Goal: Information Seeking & Learning: Learn about a topic

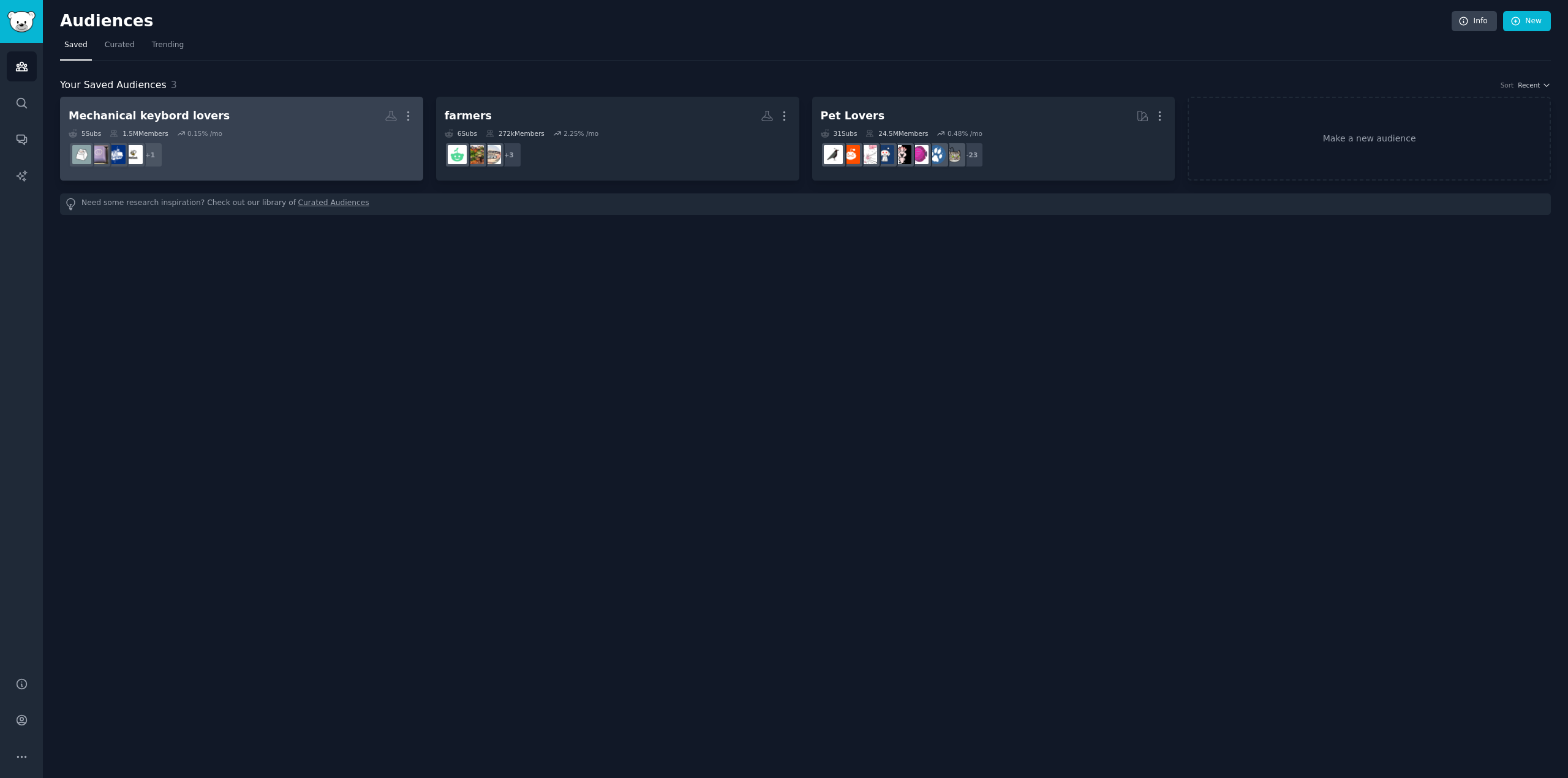
click at [297, 151] on dd "+ 1" at bounding box center [242, 154] width 346 height 34
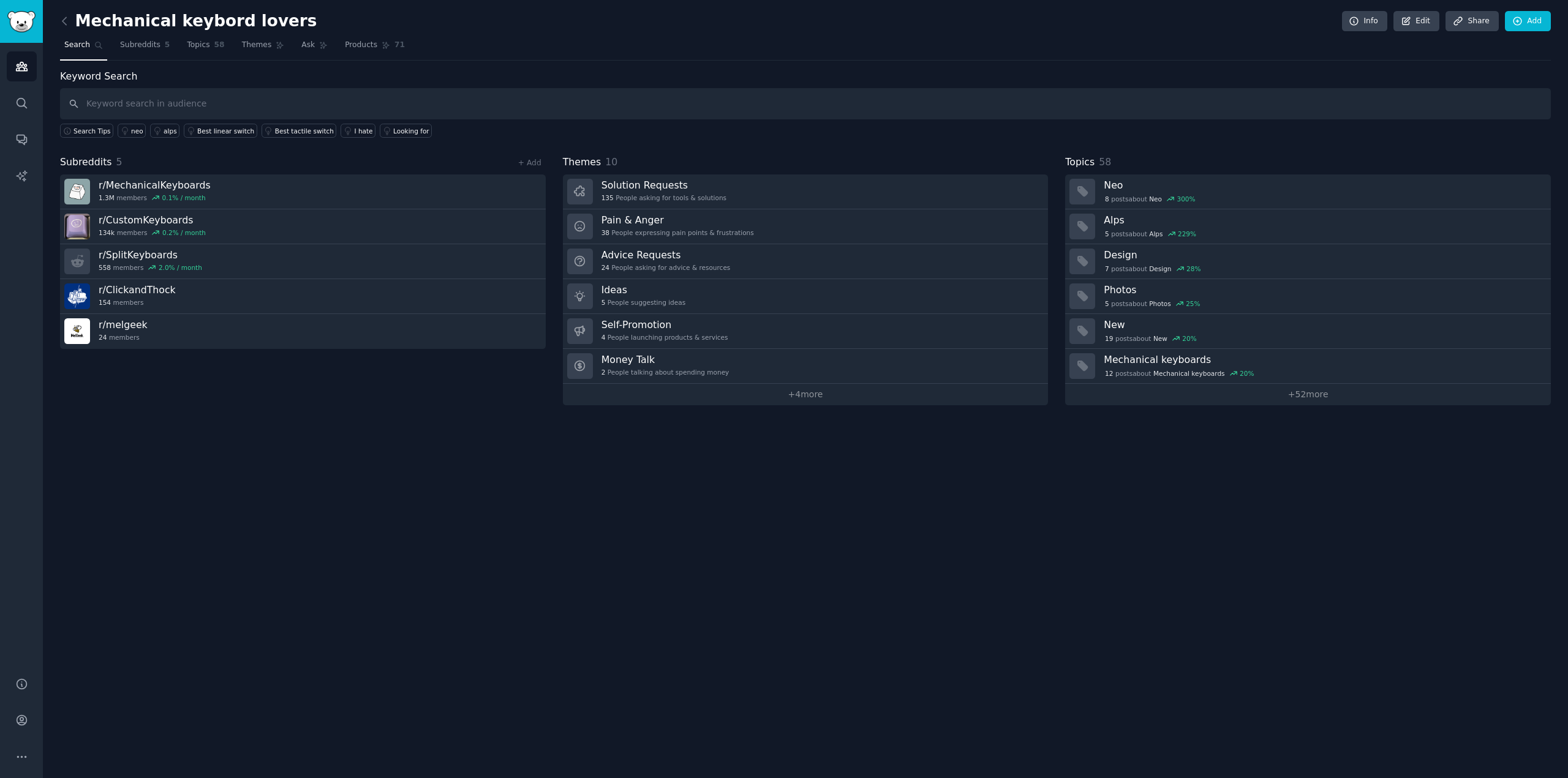
drag, startPoint x: 825, startPoint y: 405, endPoint x: 820, endPoint y: 402, distance: 5.8
click at [825, 404] on link "+ 4 more" at bounding box center [805, 395] width 486 height 22
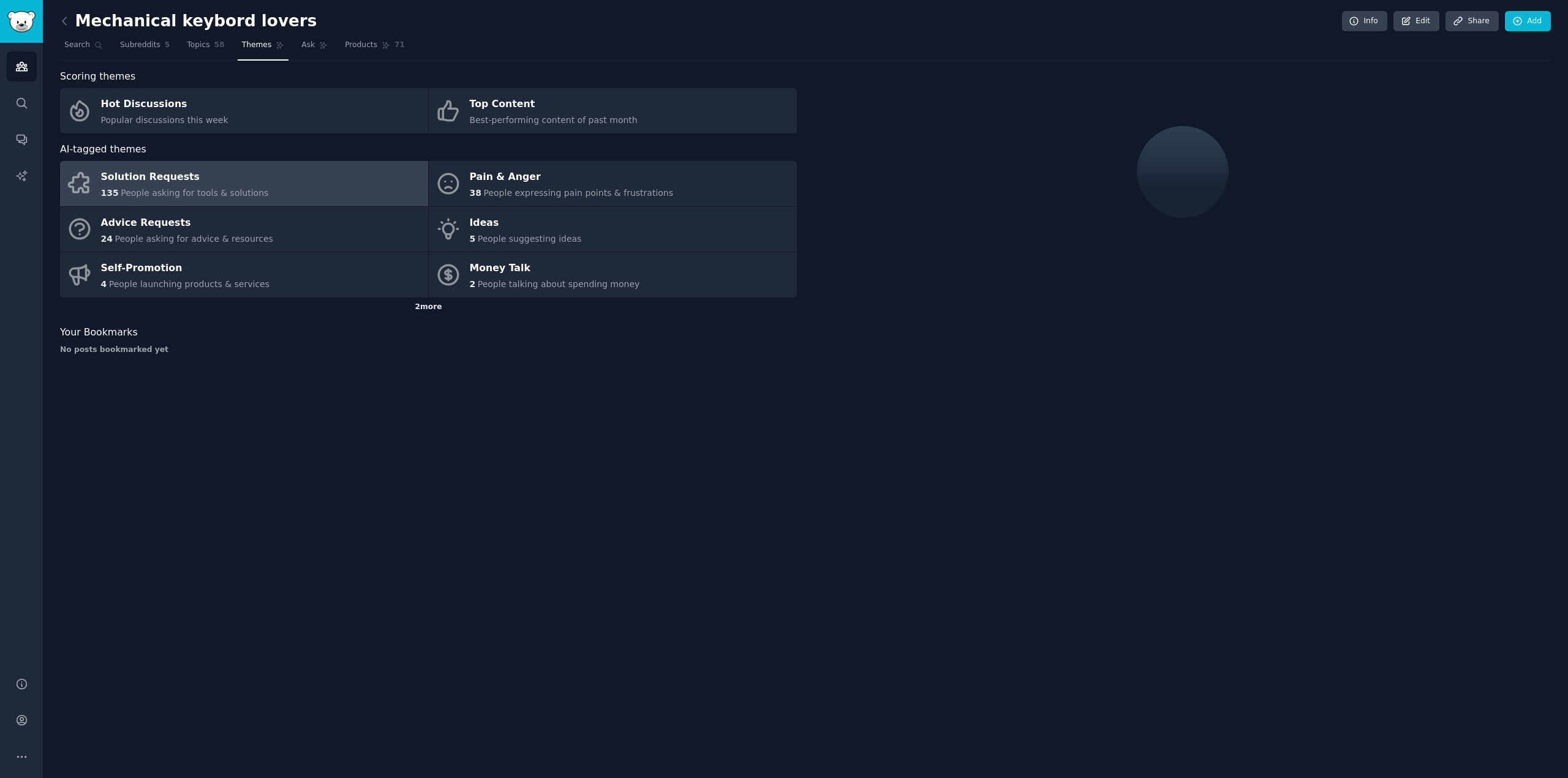
click at [423, 309] on div "2 more" at bounding box center [428, 307] width 737 height 19
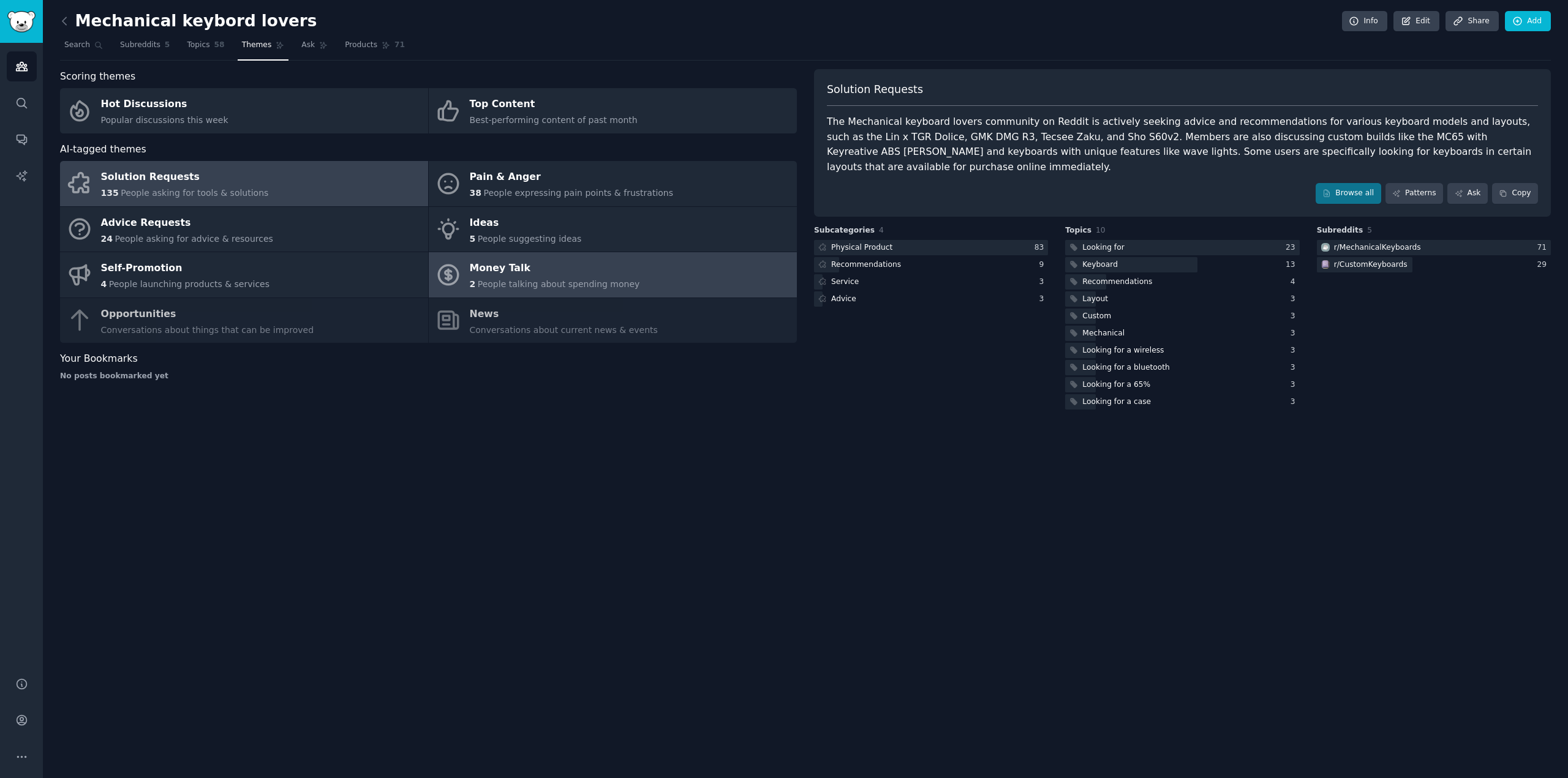
click at [614, 274] on div "Money Talk" at bounding box center [554, 269] width 170 height 19
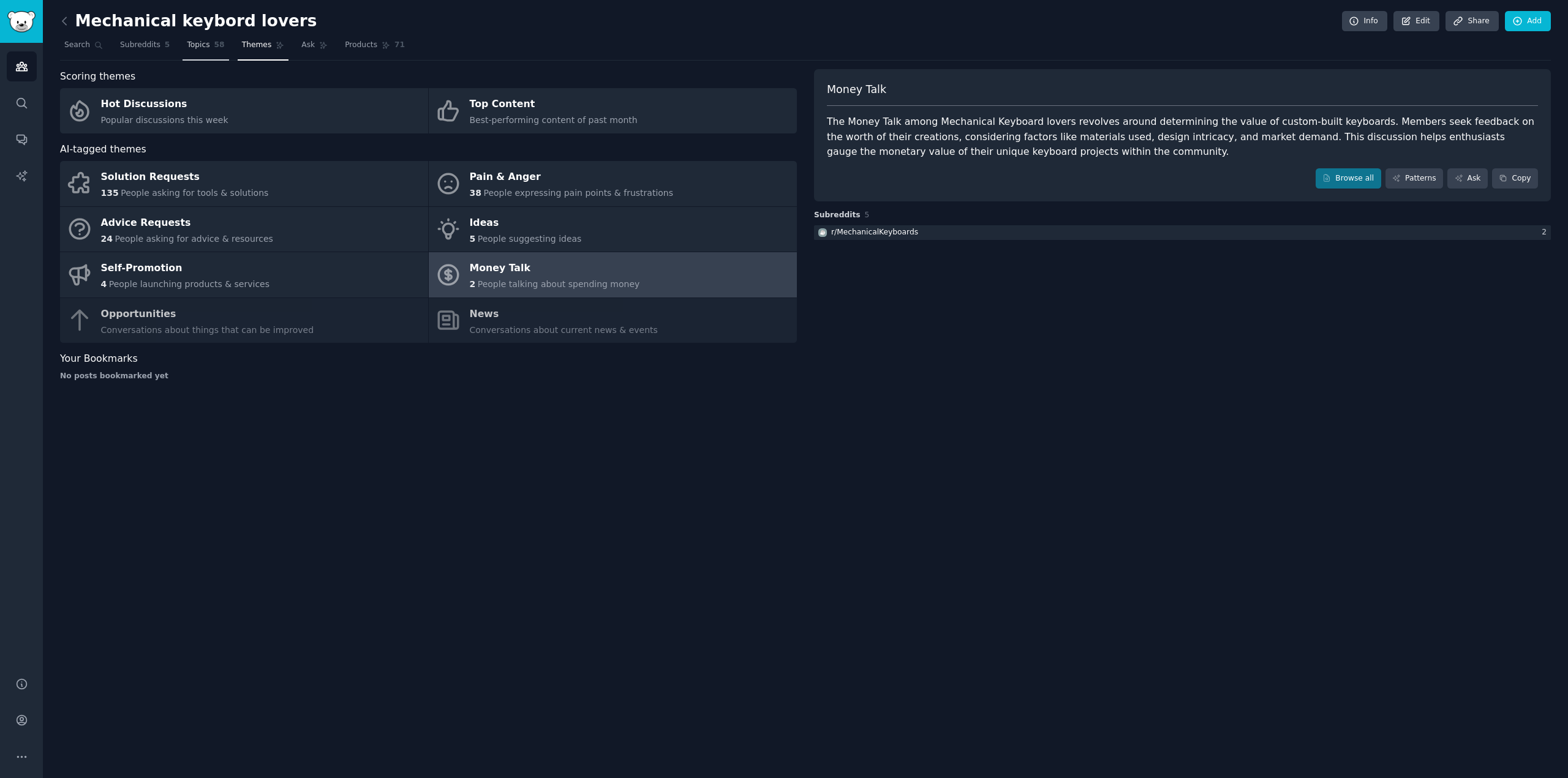
click at [200, 45] on span "Topics" at bounding box center [198, 45] width 23 height 11
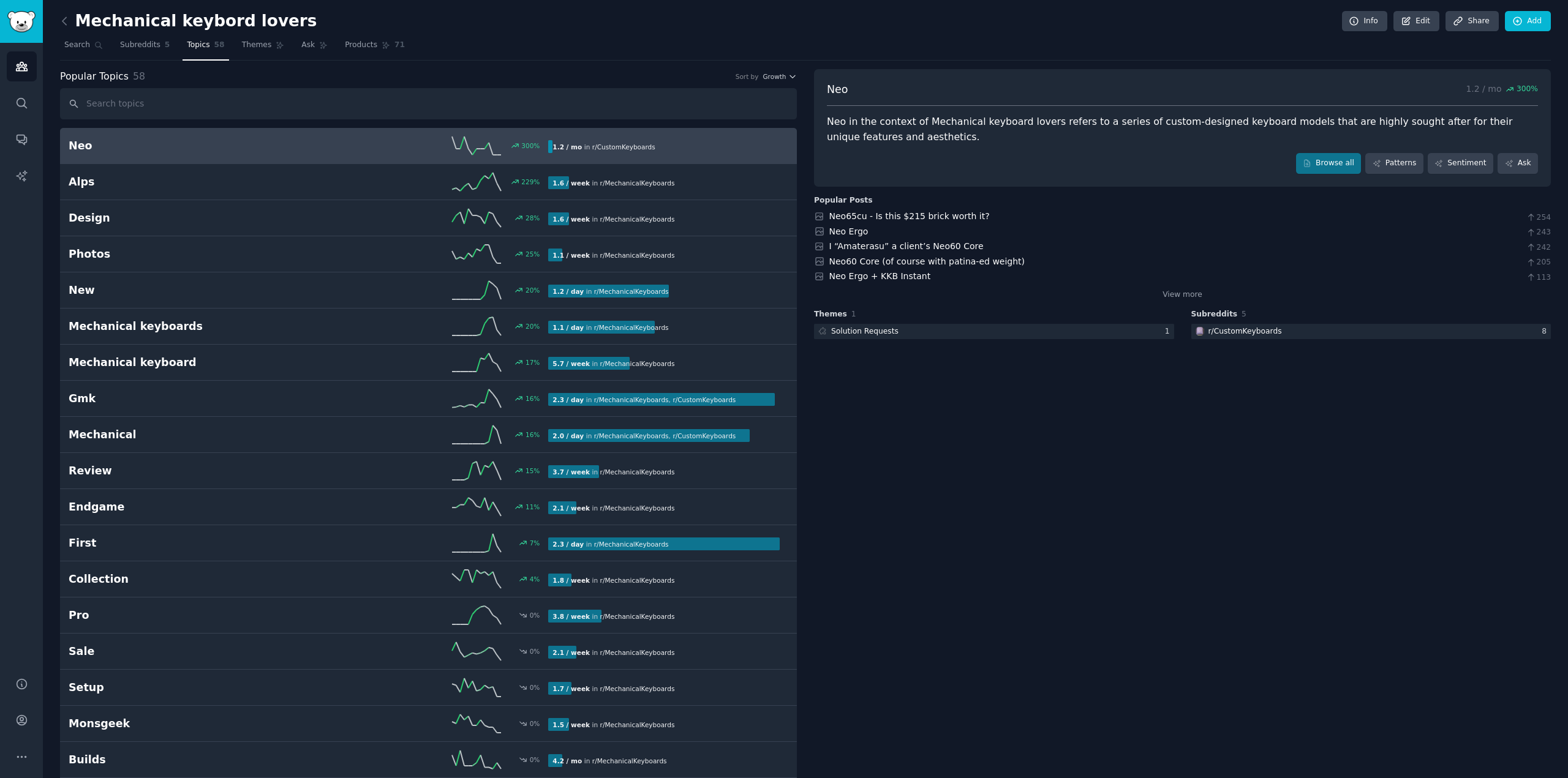
click at [236, 153] on h2 "Neo" at bounding box center [189, 146] width 240 height 15
click at [133, 48] on span "Subreddits" at bounding box center [140, 45] width 40 height 11
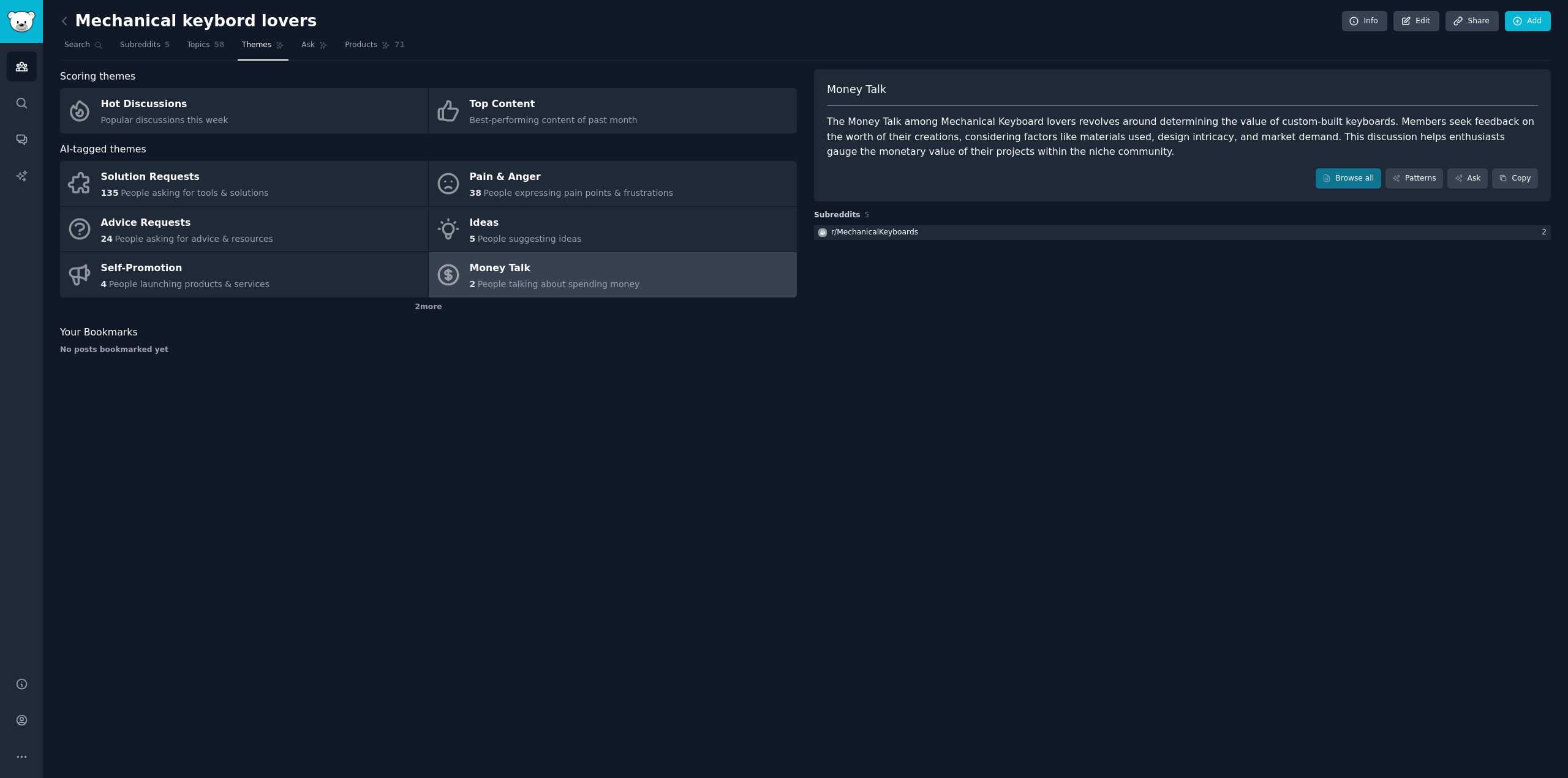
drag, startPoint x: 440, startPoint y: 304, endPoint x: 538, endPoint y: 292, distance: 98.7
click at [440, 305] on div "2 more" at bounding box center [428, 307] width 737 height 19
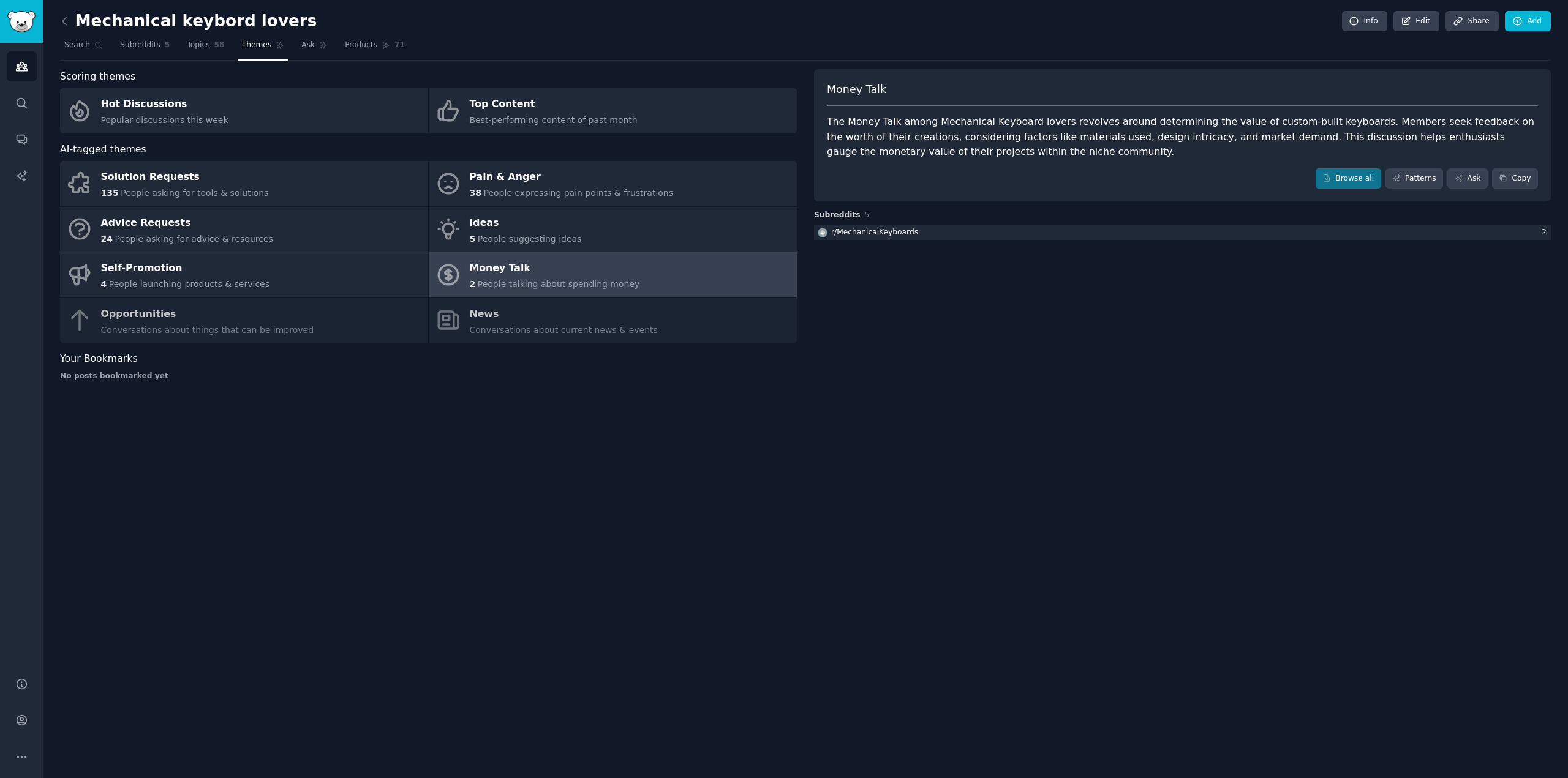
click at [592, 278] on div "2 People talking about spending money" at bounding box center [554, 284] width 170 height 13
click at [720, 467] on div "Mechanical keybord lovers Info Edit Share Add Search Subreddits 5 Topics 58 The…" at bounding box center [805, 389] width 1525 height 778
click at [581, 288] on span "People talking about spending money" at bounding box center [559, 284] width 163 height 10
click at [1358, 180] on link "Browse all" at bounding box center [1348, 179] width 65 height 21
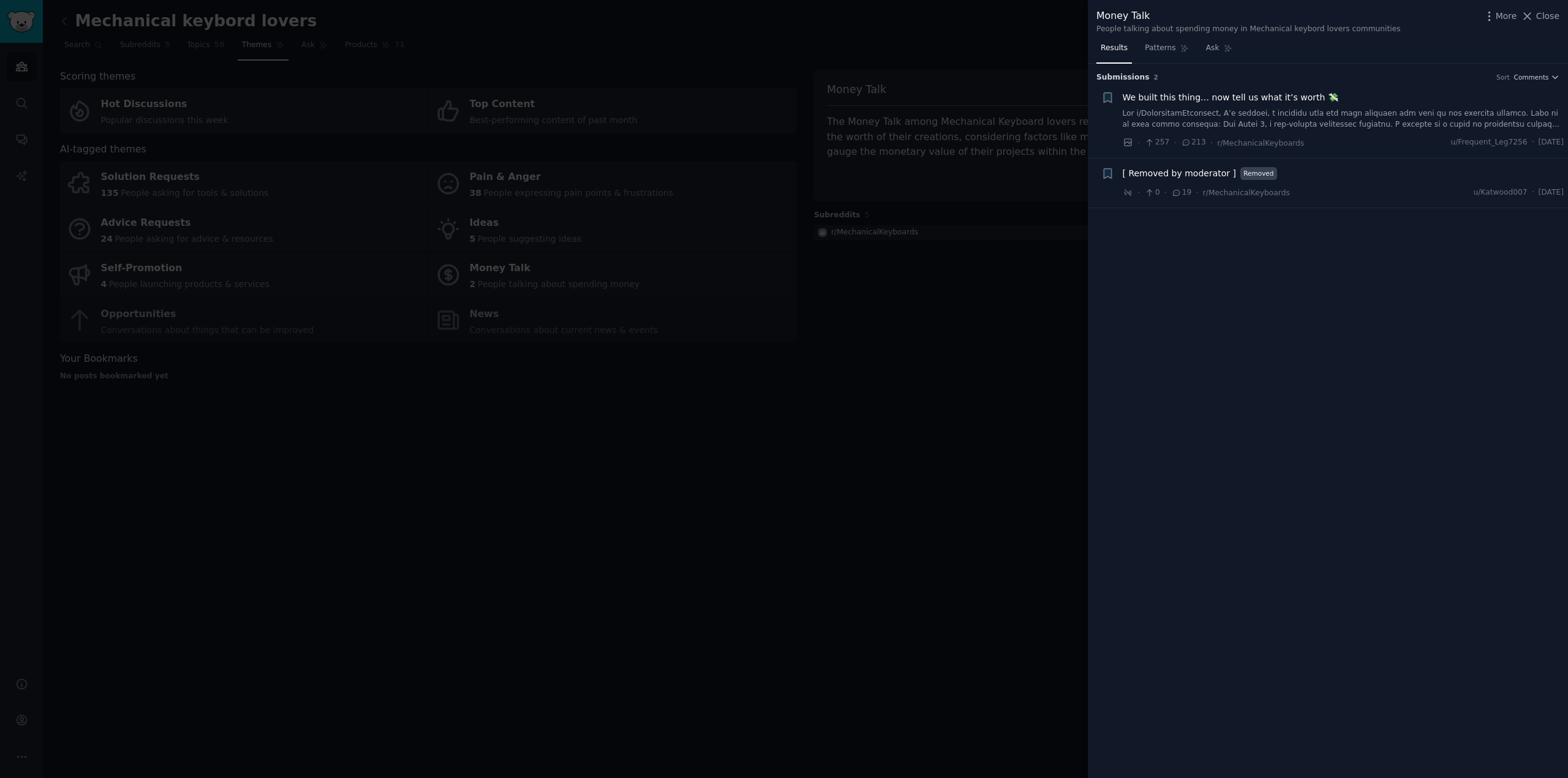
click at [1266, 101] on span "We built this thing… now tell us what it’s worth 💸" at bounding box center [1230, 97] width 215 height 13
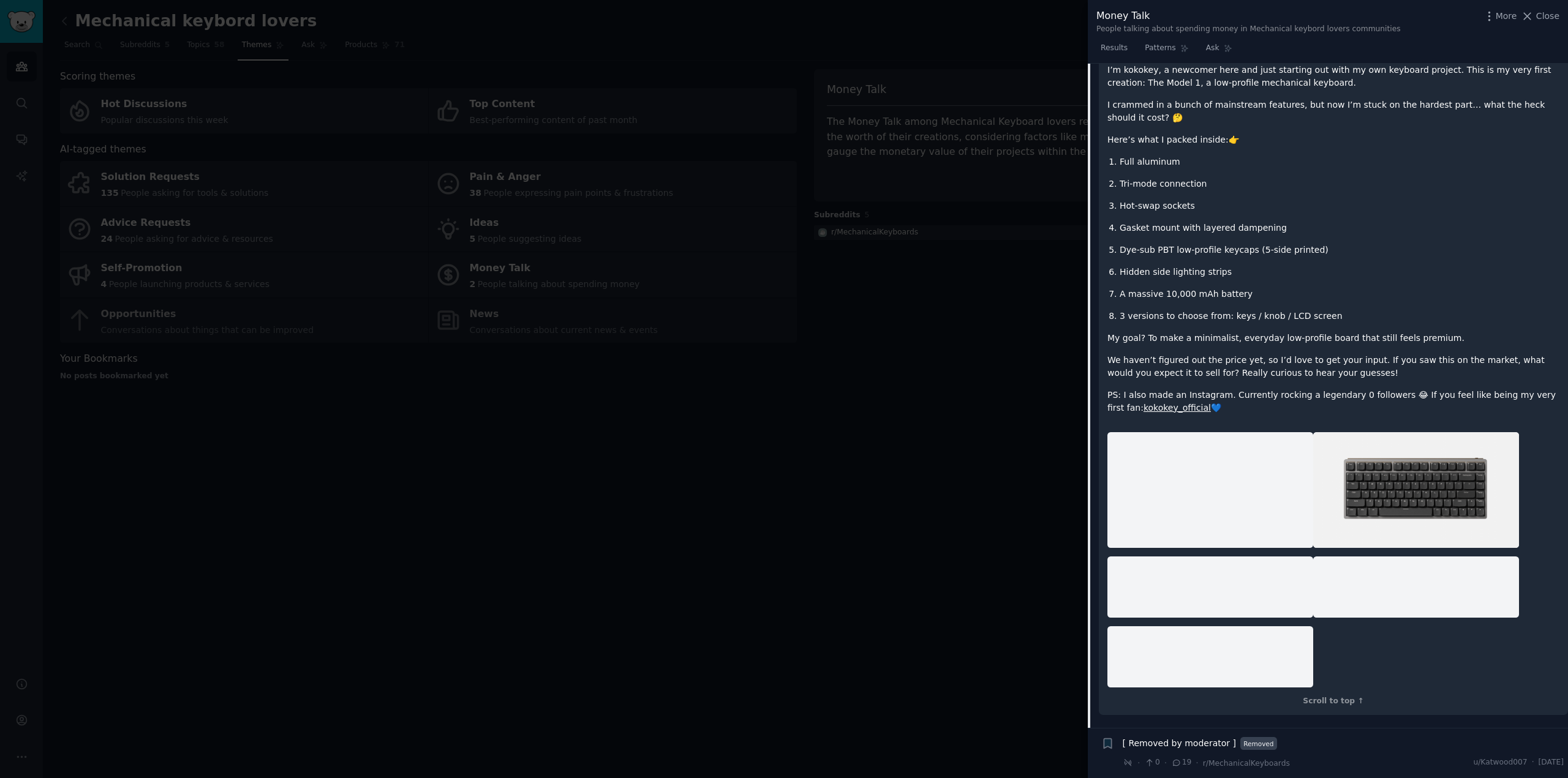
scroll to position [287, 0]
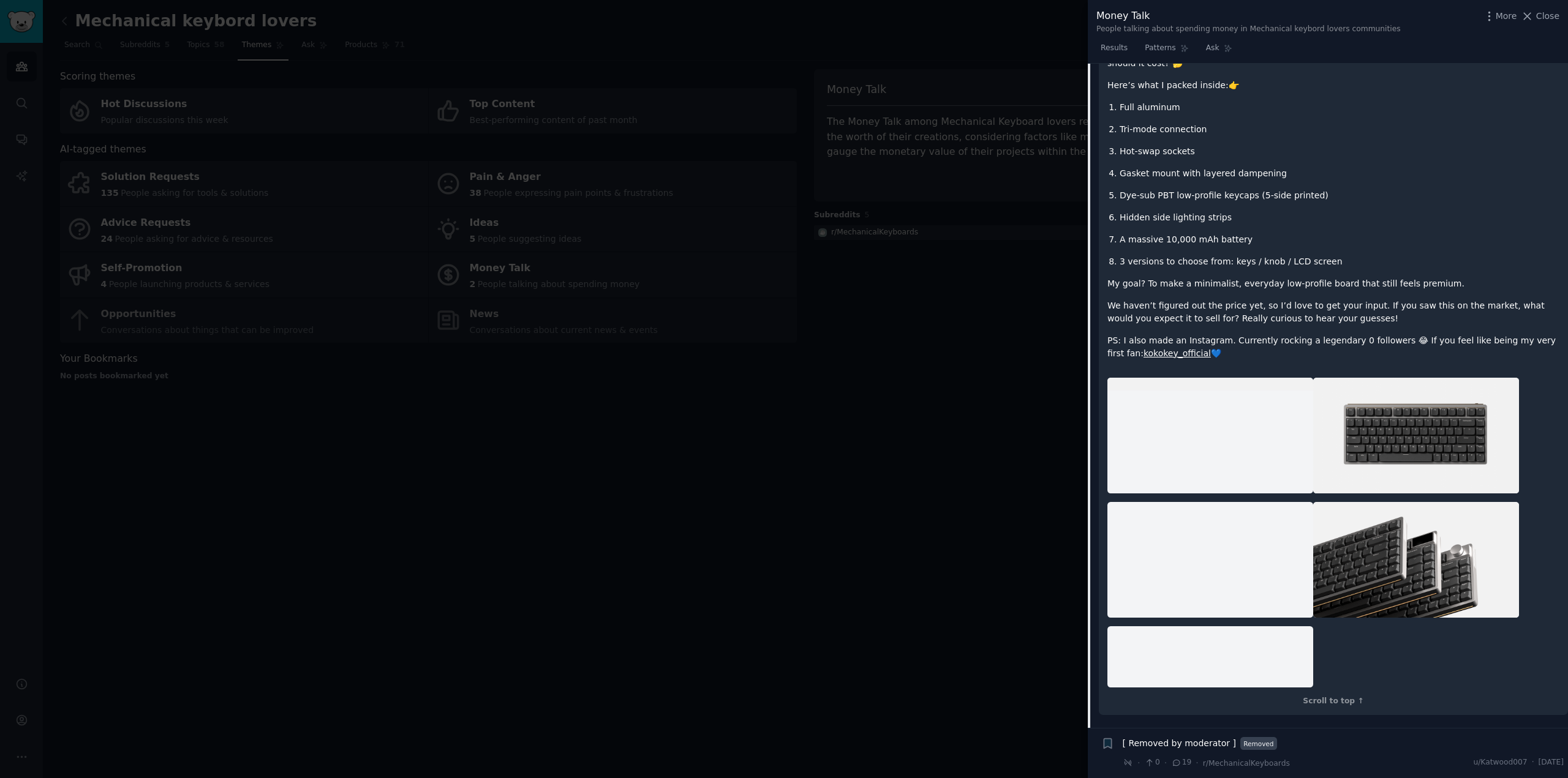
click at [896, 422] on div at bounding box center [784, 389] width 1568 height 778
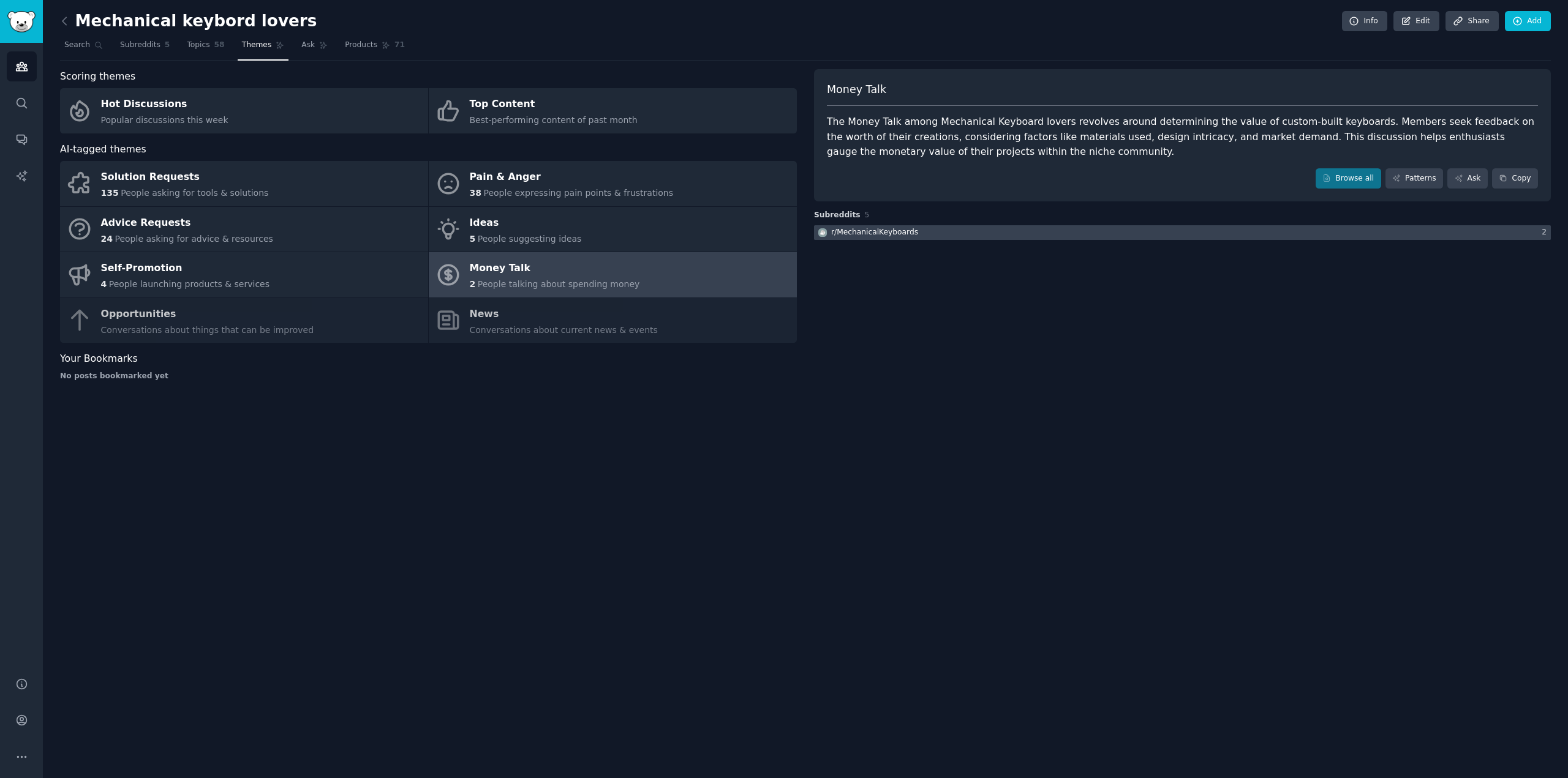
click at [883, 231] on div "r/ MechanicalKeyboards" at bounding box center [874, 233] width 87 height 11
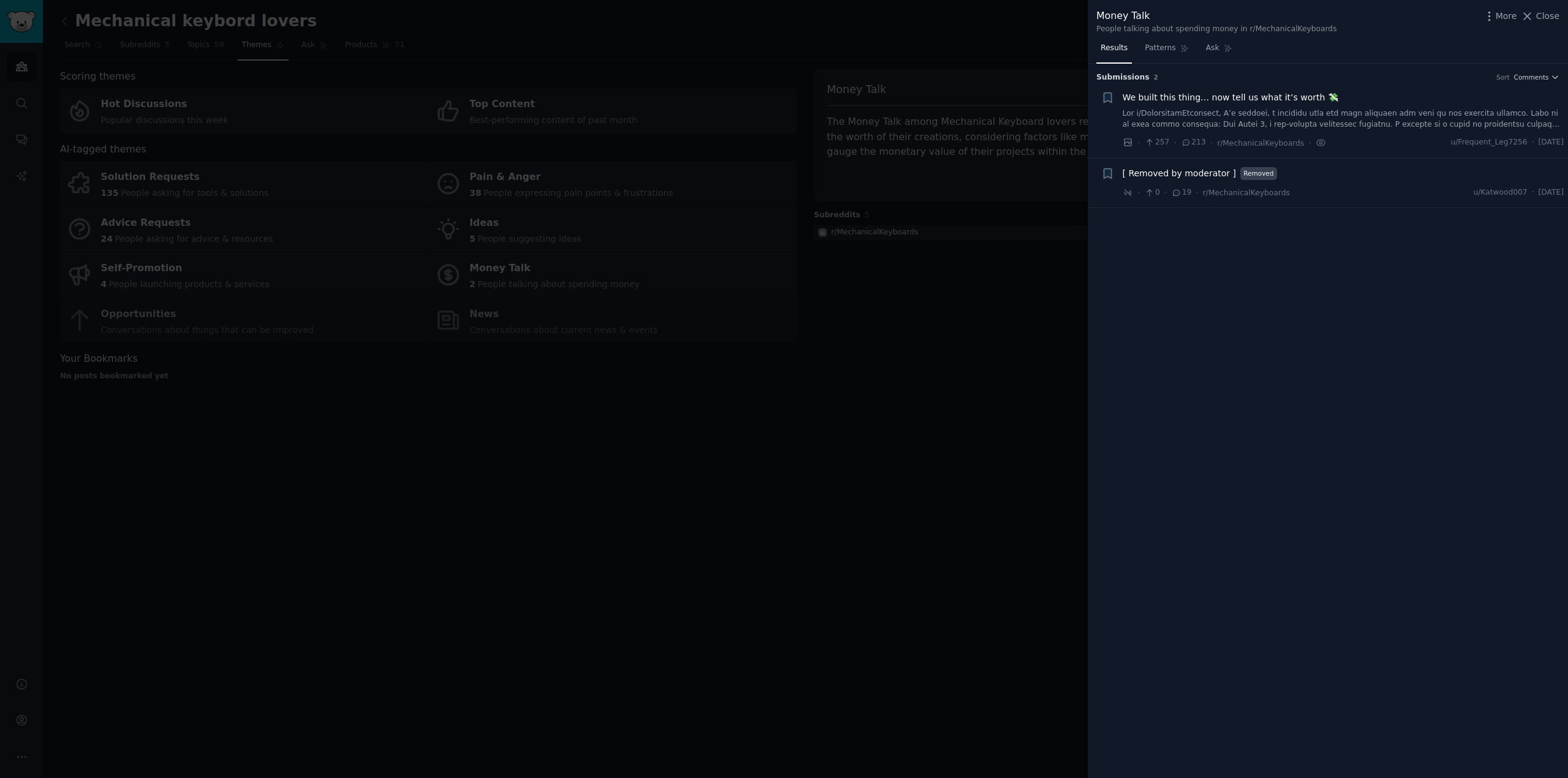
click at [939, 333] on div at bounding box center [784, 389] width 1568 height 778
